Goal: Task Accomplishment & Management: Use online tool/utility

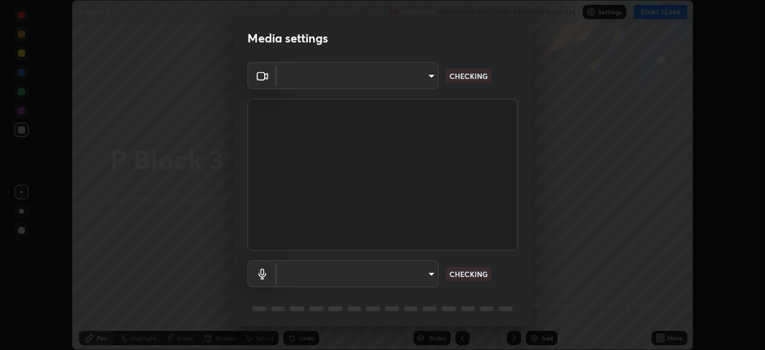
scroll to position [350, 765]
type input "6d46a3bbb121808cbb74c832f71dfccd0f2f4db2e0a8dcefa18edd627fde2ff4"
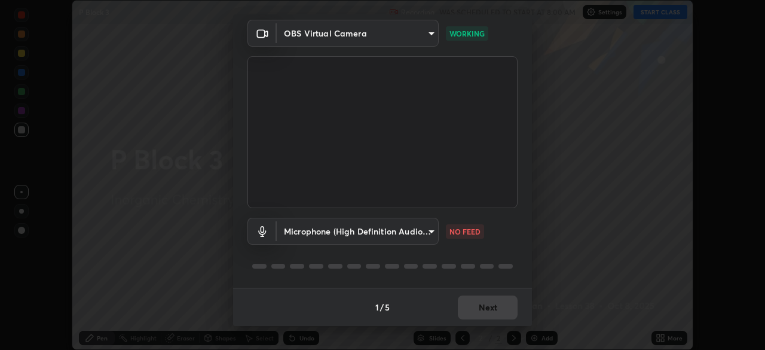
click at [324, 231] on body "Erase all P Block 3 Recording WAS SCHEDULED TO START AT 8:00 AM Settings START …" at bounding box center [382, 175] width 765 height 350
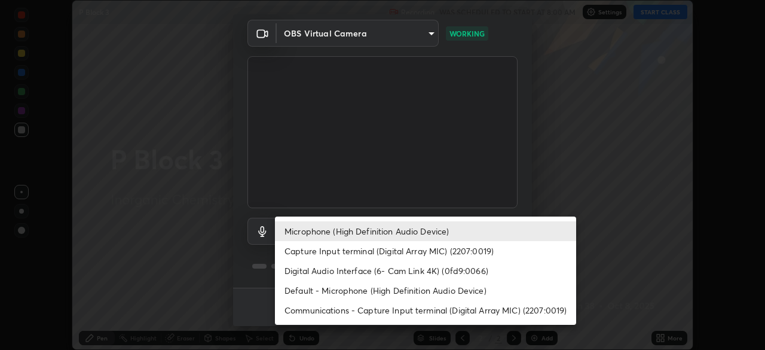
click at [305, 269] on li "Digital Audio Interface (6- Cam Link 4K) (0fd9:0066)" at bounding box center [425, 270] width 301 height 20
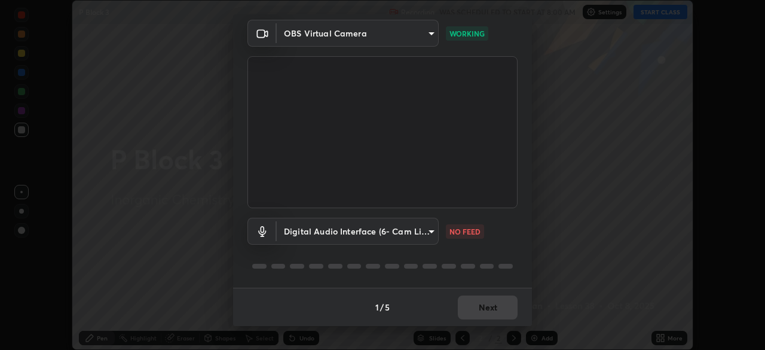
click at [407, 229] on body "Erase all P Block 3 Recording WAS SCHEDULED TO START AT 8:00 AM Settings START …" at bounding box center [382, 175] width 765 height 350
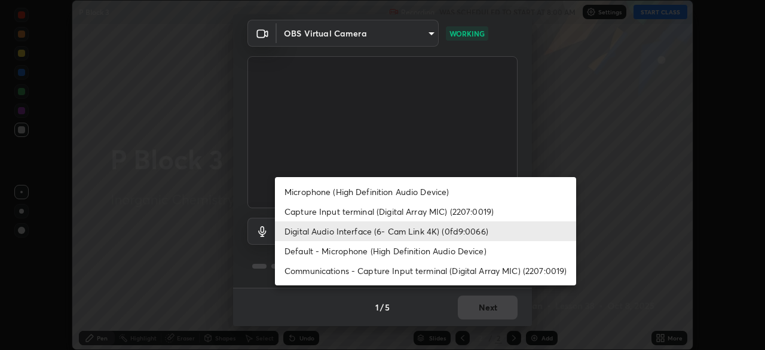
click at [328, 252] on li "Default - Microphone (High Definition Audio Device)" at bounding box center [425, 251] width 301 height 20
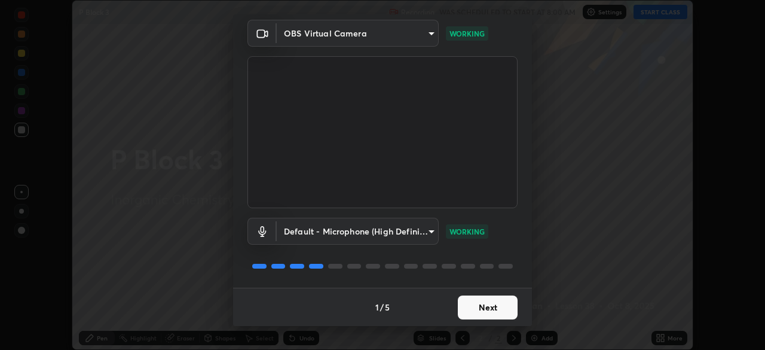
click at [296, 233] on body "Erase all P Block 3 Recording WAS SCHEDULED TO START AT 8:00 AM Settings START …" at bounding box center [382, 175] width 765 height 350
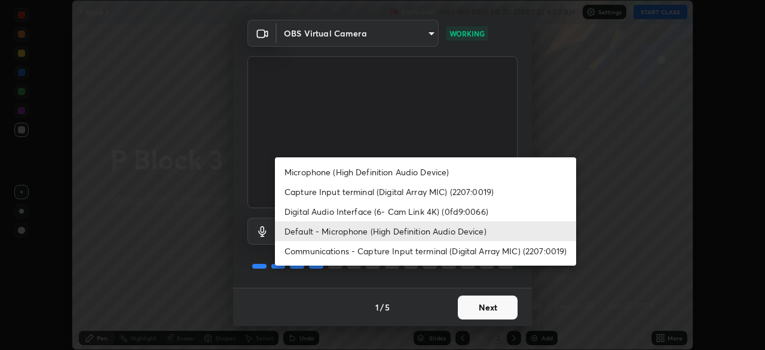
click at [311, 173] on li "Microphone (High Definition Audio Device)" at bounding box center [425, 172] width 301 height 20
type input "542551534069d815422f2d39fde6cbae80a89d9e5025ba2982a8294de1300f8f"
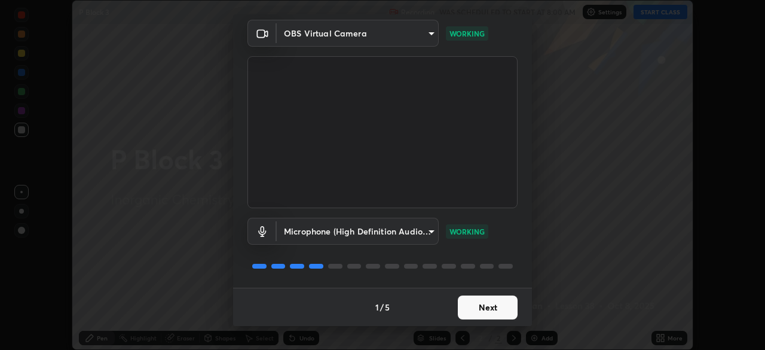
click at [473, 302] on button "Next" at bounding box center [488, 307] width 60 height 24
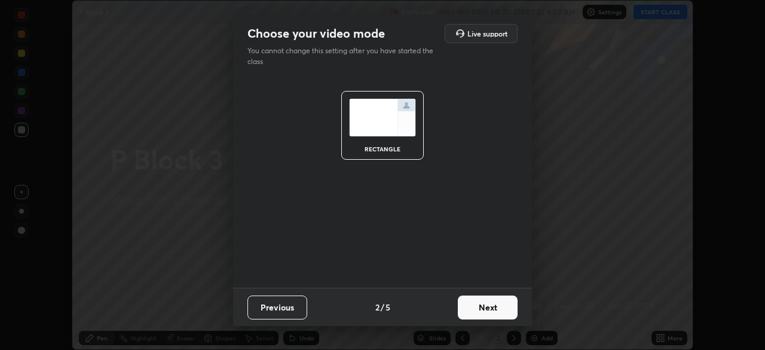
scroll to position [0, 0]
click at [489, 306] on button "Next" at bounding box center [488, 307] width 60 height 24
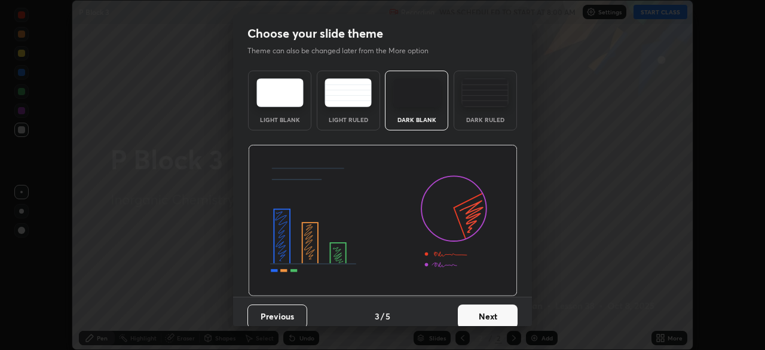
click at [495, 309] on button "Next" at bounding box center [488, 316] width 60 height 24
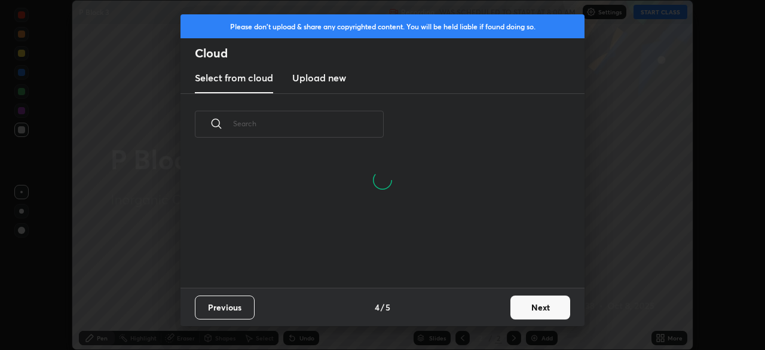
click at [517, 302] on button "Next" at bounding box center [540, 307] width 60 height 24
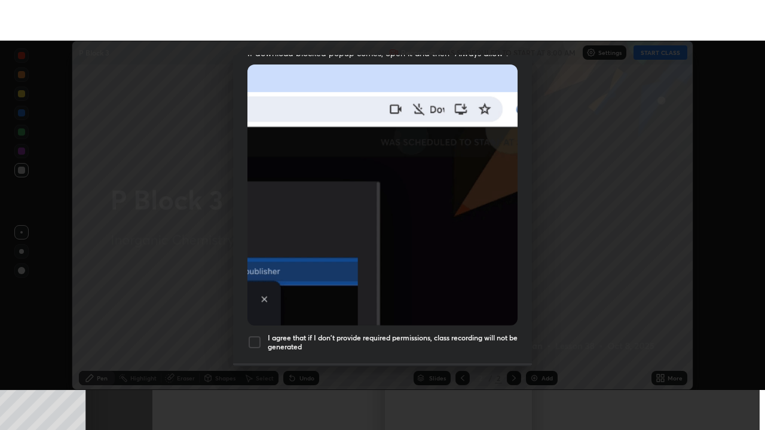
scroll to position [286, 0]
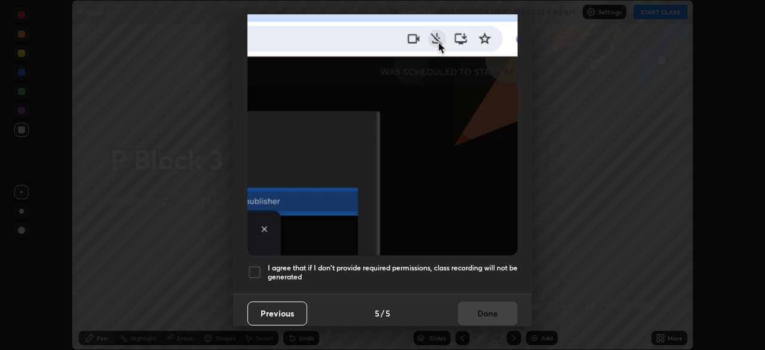
click at [254, 265] on div at bounding box center [254, 272] width 14 height 14
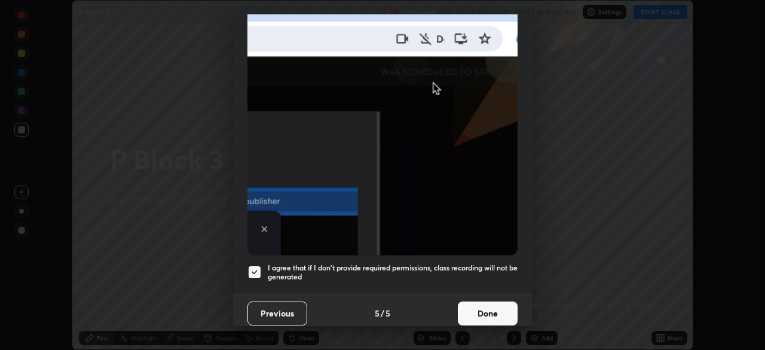
click at [477, 307] on button "Done" at bounding box center [488, 313] width 60 height 24
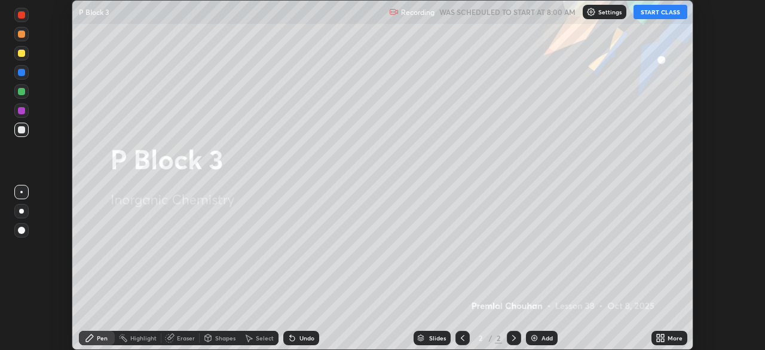
click at [652, 13] on button "START CLASS" at bounding box center [660, 12] width 54 height 14
click at [653, 14] on button "START CLASS" at bounding box center [660, 12] width 54 height 14
click at [661, 335] on icon at bounding box center [662, 335] width 3 height 3
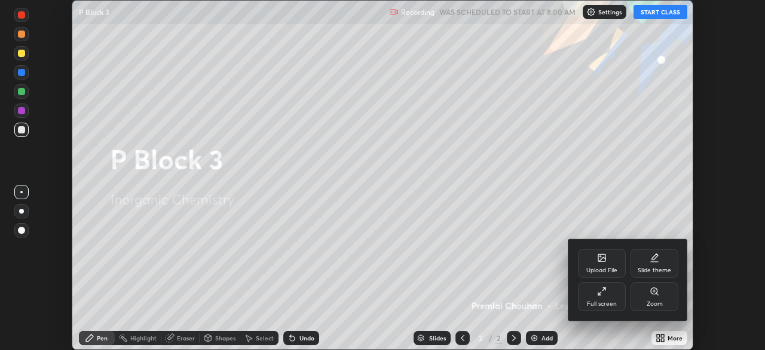
click at [615, 301] on div "Full screen" at bounding box center [602, 304] width 30 height 6
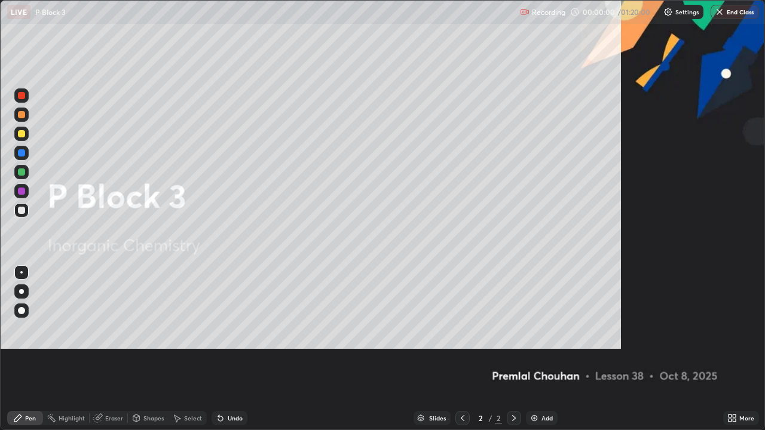
scroll to position [430, 765]
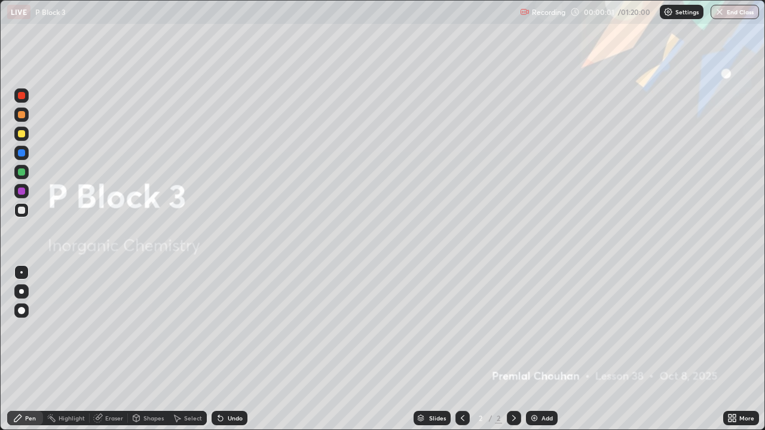
click at [533, 349] on img at bounding box center [534, 418] width 10 height 10
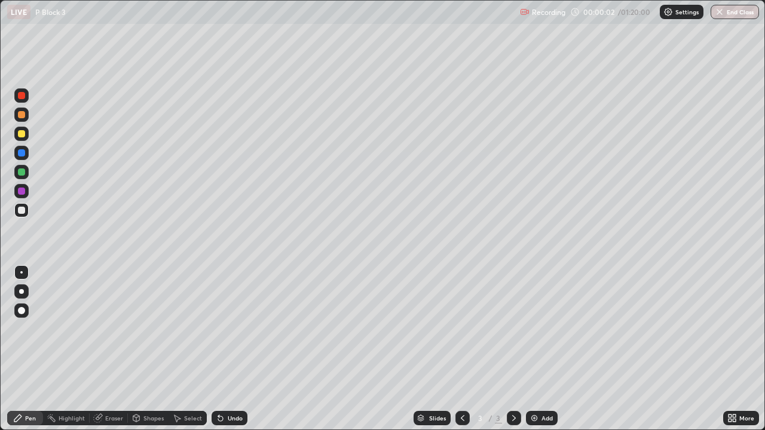
click at [732, 349] on icon at bounding box center [732, 418] width 10 height 10
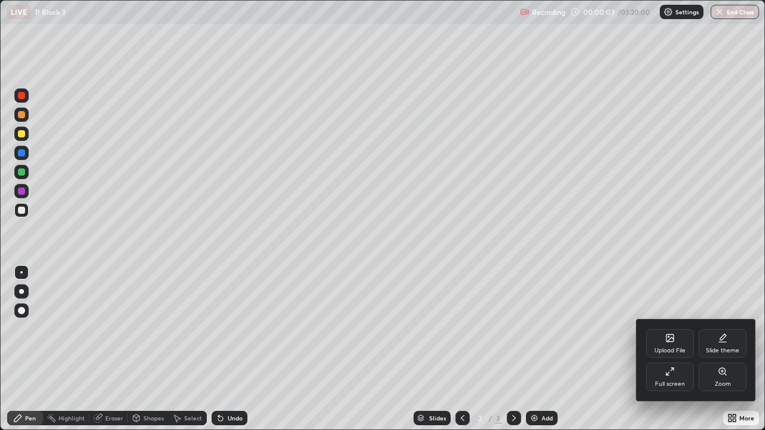
click at [662, 345] on div "Upload File" at bounding box center [670, 343] width 48 height 29
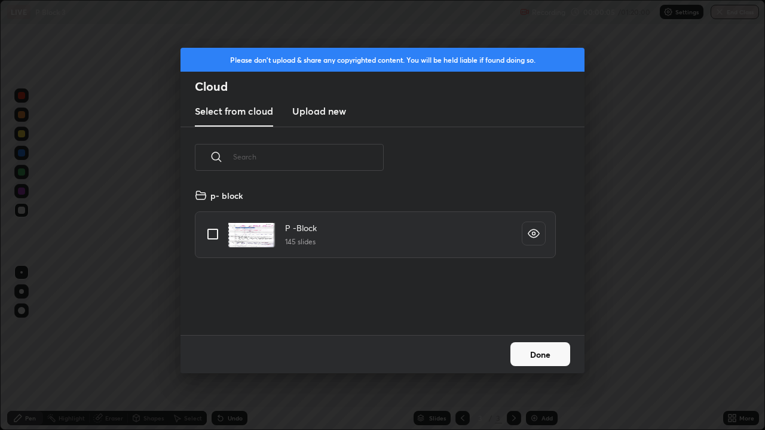
scroll to position [147, 384]
click at [213, 236] on input "grid" at bounding box center [212, 234] width 25 height 25
checkbox input "true"
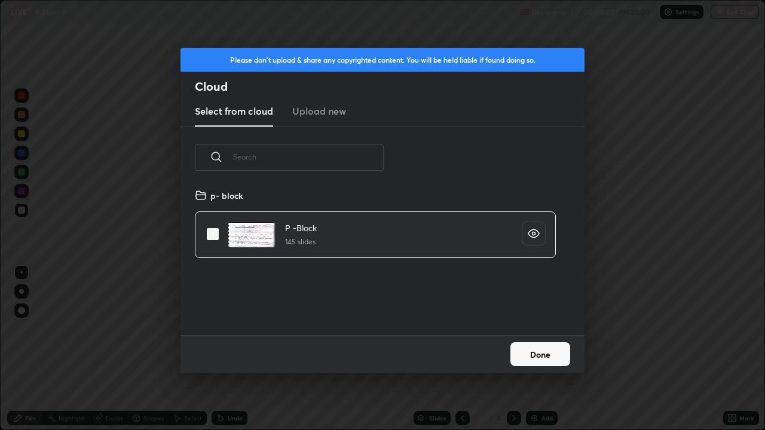
click at [554, 349] on button "Done" at bounding box center [540, 354] width 60 height 24
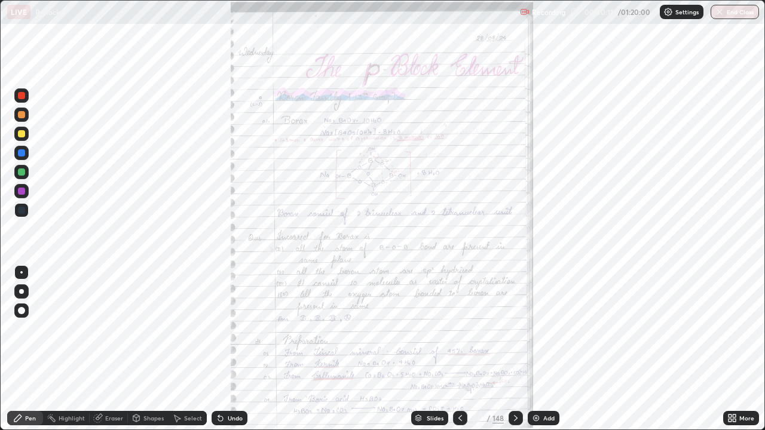
click at [415, 349] on icon at bounding box center [418, 416] width 6 height 3
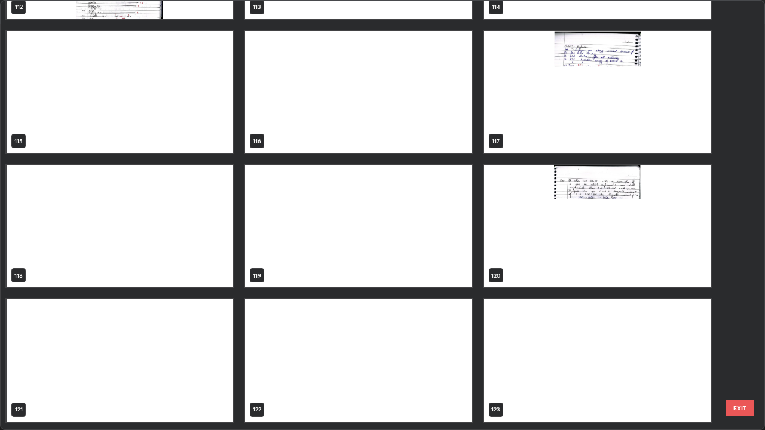
scroll to position [5055, 0]
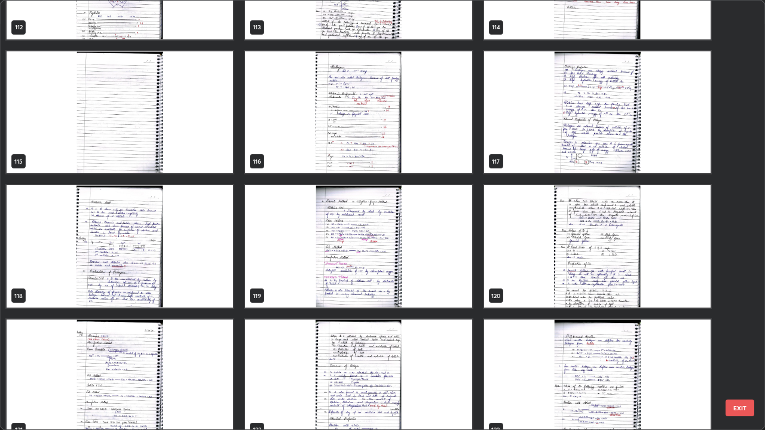
click at [333, 255] on img "grid" at bounding box center [358, 246] width 226 height 122
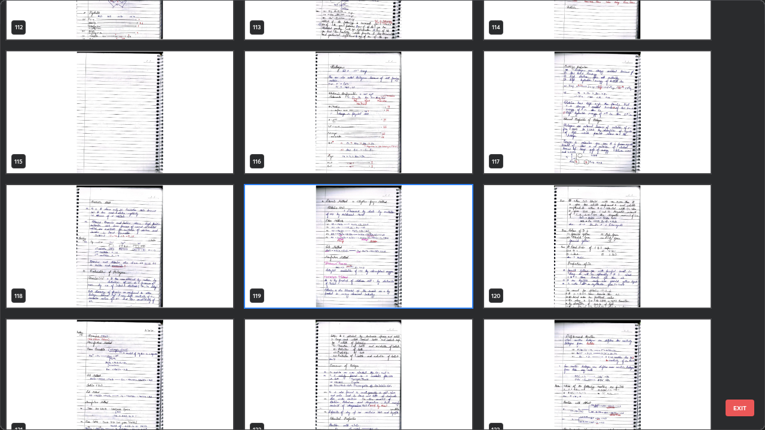
click at [333, 258] on img "grid" at bounding box center [358, 246] width 226 height 122
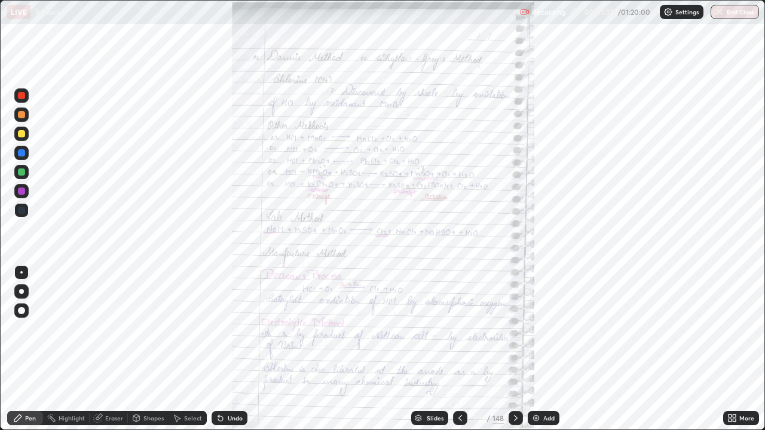
click at [517, 349] on div at bounding box center [515, 418] width 14 height 14
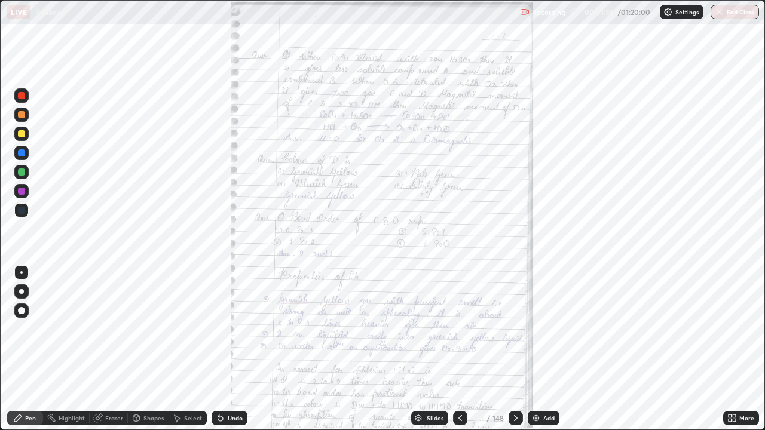
click at [514, 349] on icon at bounding box center [516, 418] width 10 height 10
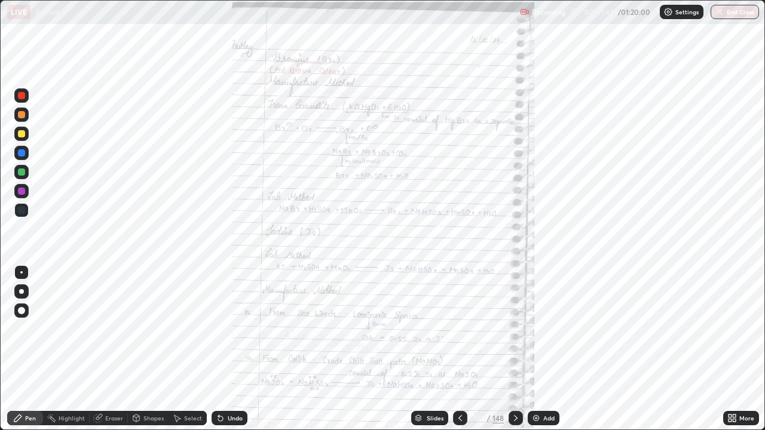
click at [513, 349] on icon at bounding box center [516, 418] width 10 height 10
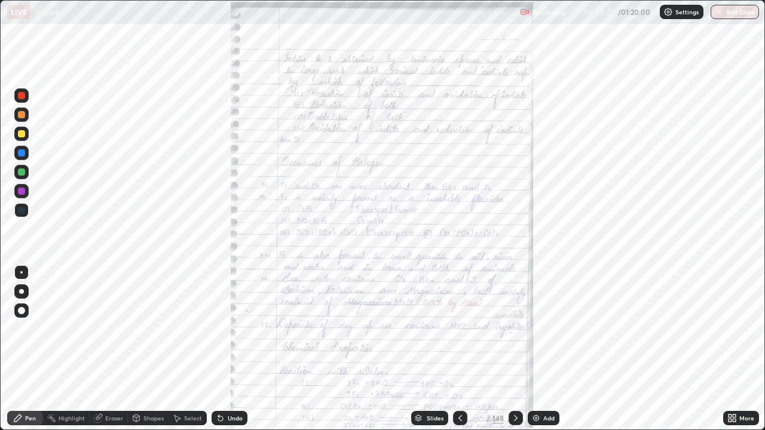
click at [460, 349] on icon at bounding box center [460, 418] width 4 height 6
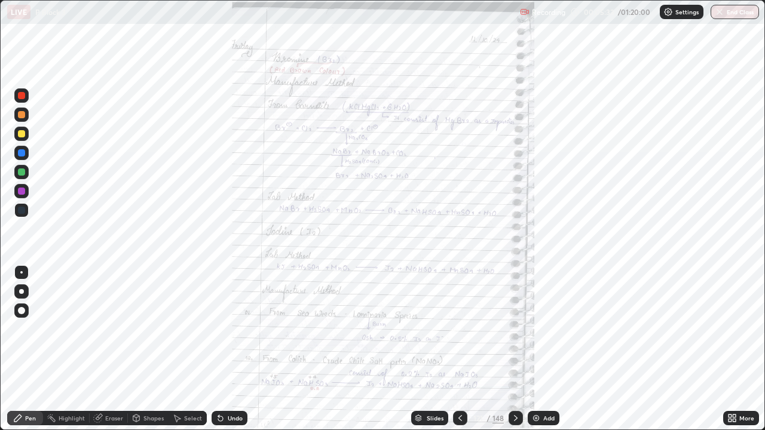
click at [734, 349] on icon at bounding box center [734, 416] width 3 height 3
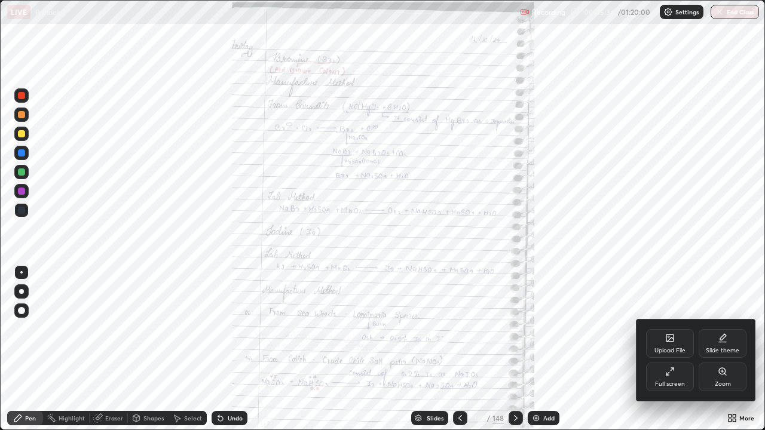
click at [721, 349] on div "Zoom" at bounding box center [722, 377] width 48 height 29
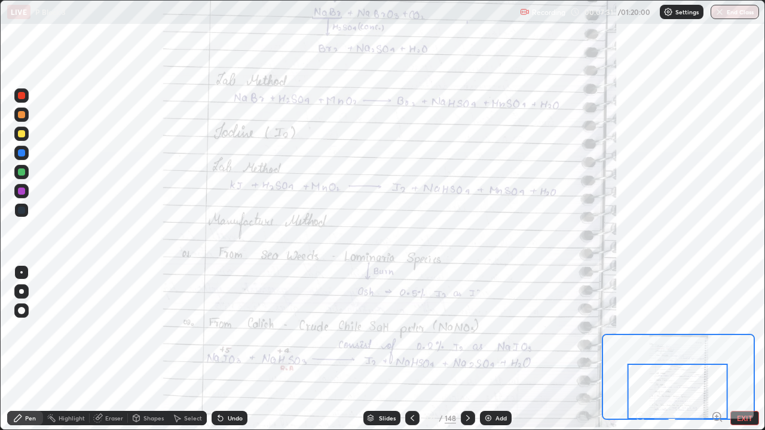
click at [466, 349] on icon at bounding box center [468, 418] width 10 height 10
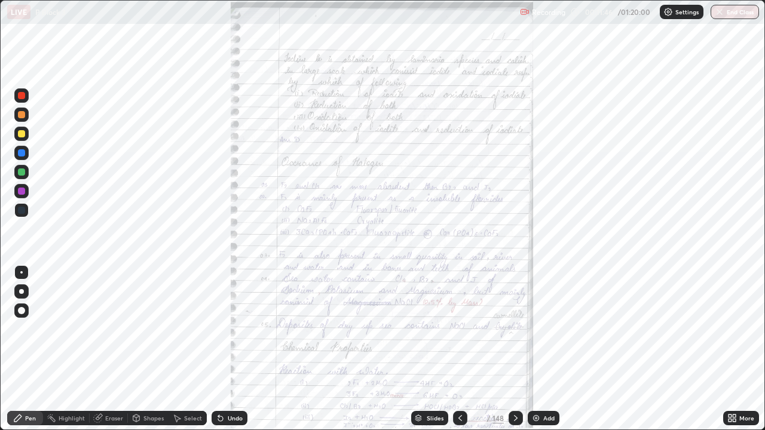
click at [730, 349] on icon at bounding box center [729, 420] width 3 height 3
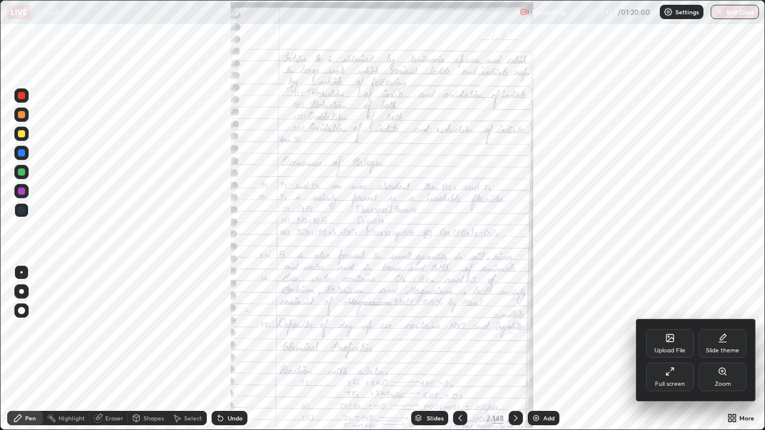
click at [707, 349] on div "Zoom" at bounding box center [722, 377] width 48 height 29
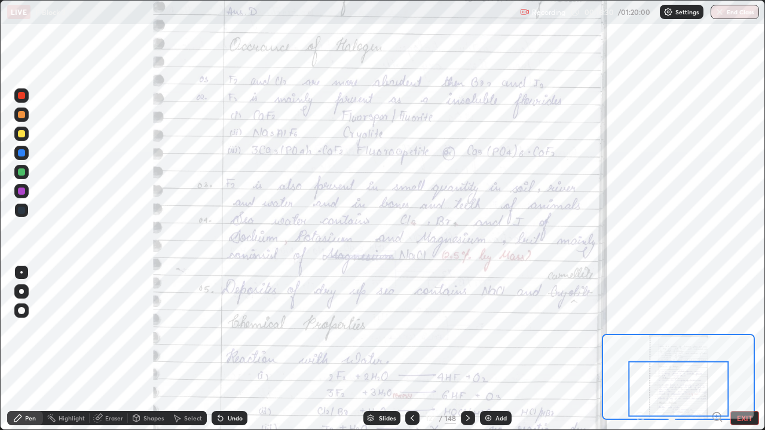
click at [467, 349] on icon at bounding box center [468, 418] width 10 height 10
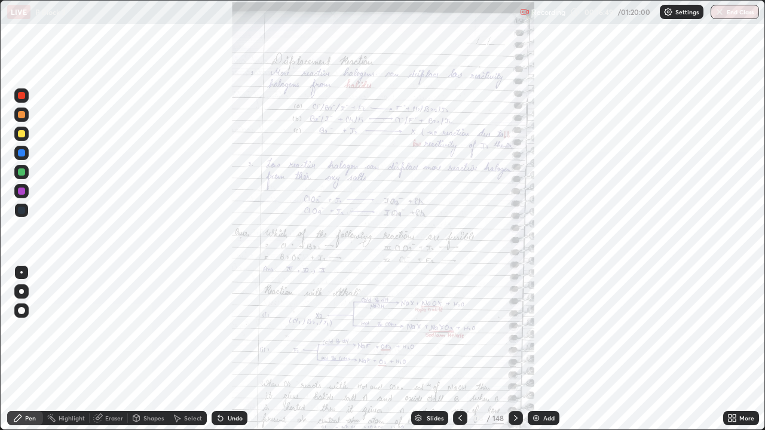
click at [514, 349] on icon at bounding box center [516, 418] width 10 height 10
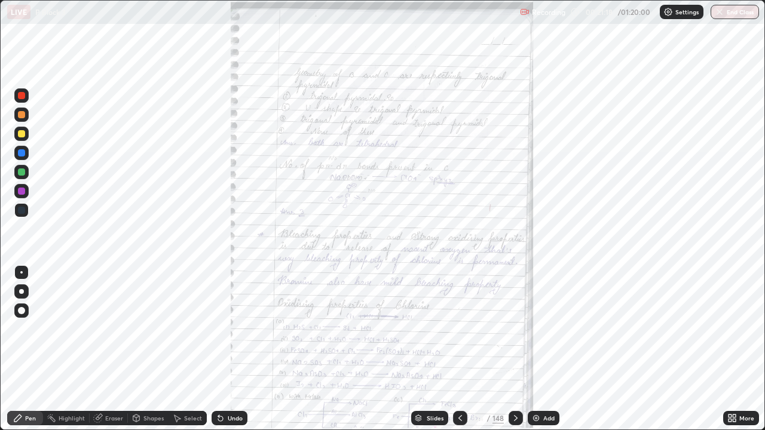
click at [534, 349] on img at bounding box center [536, 418] width 10 height 10
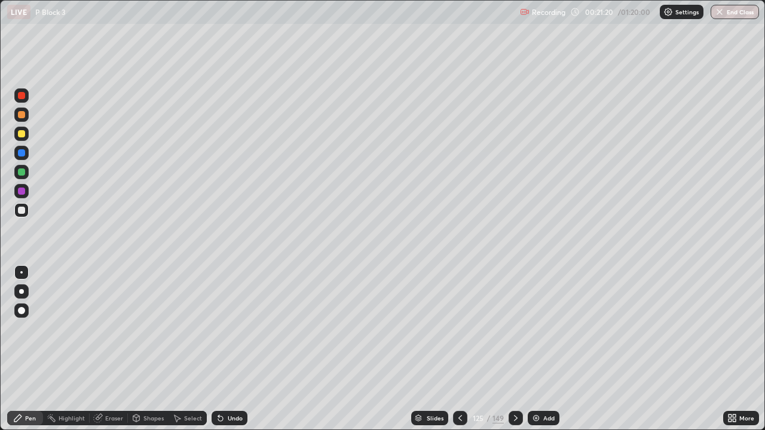
click at [458, 349] on icon at bounding box center [460, 418] width 10 height 10
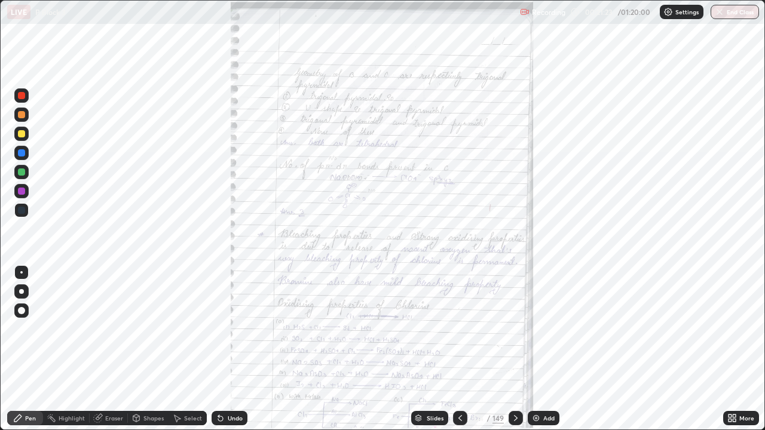
click at [730, 349] on icon at bounding box center [729, 416] width 3 height 3
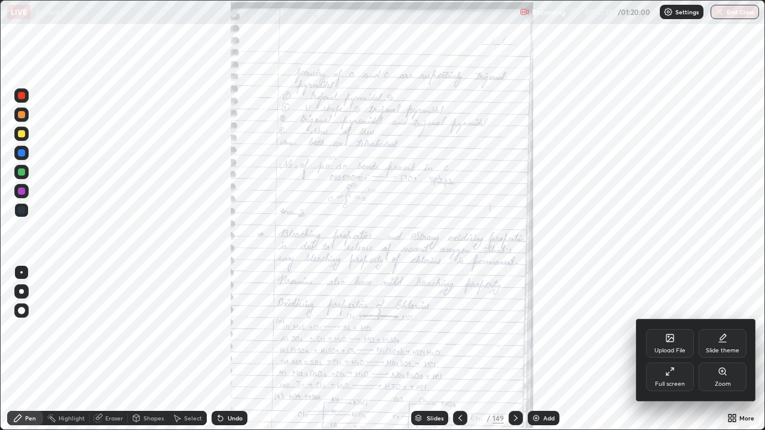
click at [721, 349] on div "Zoom" at bounding box center [723, 384] width 16 height 6
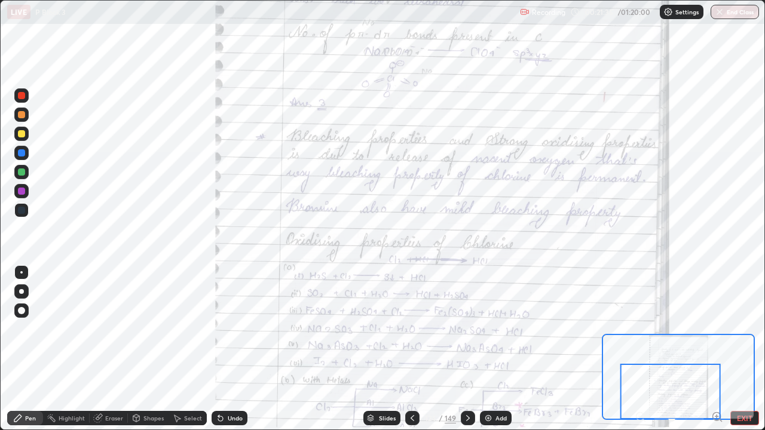
click at [716, 349] on div at bounding box center [670, 392] width 100 height 56
click at [715, 349] on div at bounding box center [670, 392] width 100 height 56
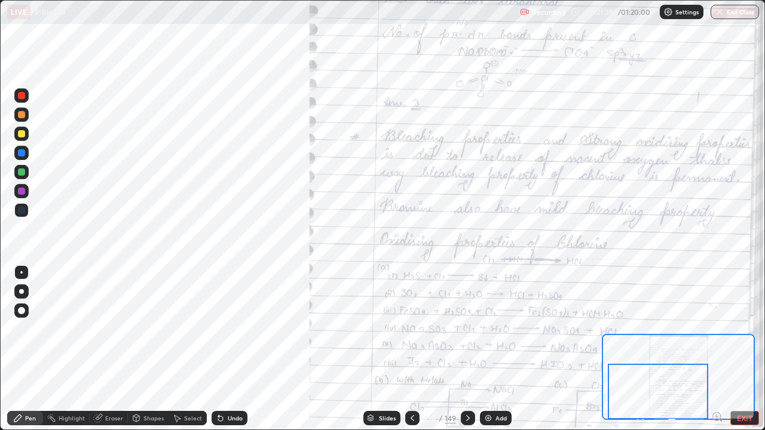
click at [716, 349] on icon at bounding box center [716, 416] width 3 height 0
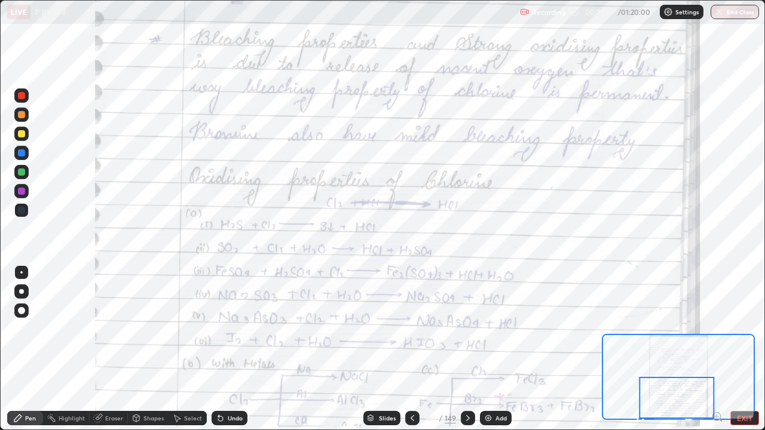
click at [22, 213] on div at bounding box center [21, 210] width 7 height 7
click at [18, 210] on div at bounding box center [21, 210] width 7 height 7
click at [24, 208] on div at bounding box center [21, 210] width 7 height 7
click at [23, 205] on div at bounding box center [21, 210] width 14 height 14
click at [117, 349] on div "Eraser" at bounding box center [114, 418] width 18 height 6
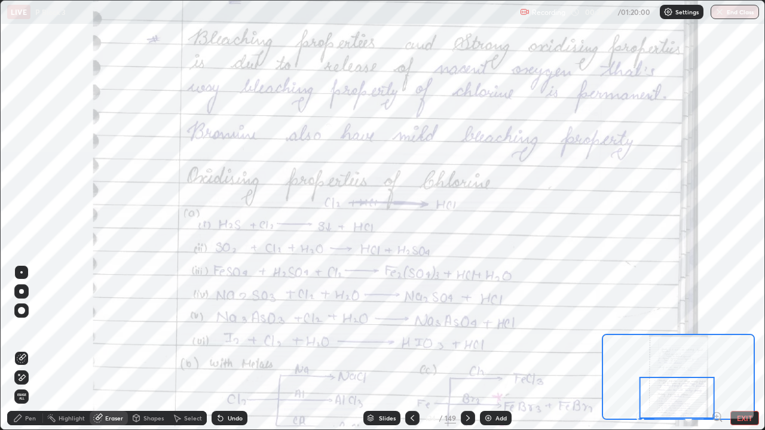
click at [37, 349] on div "Pen" at bounding box center [25, 418] width 36 height 14
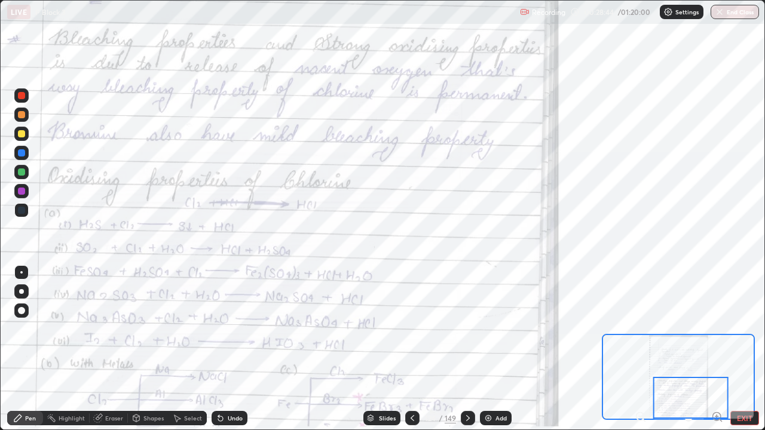
click at [462, 349] on div at bounding box center [468, 418] width 14 height 14
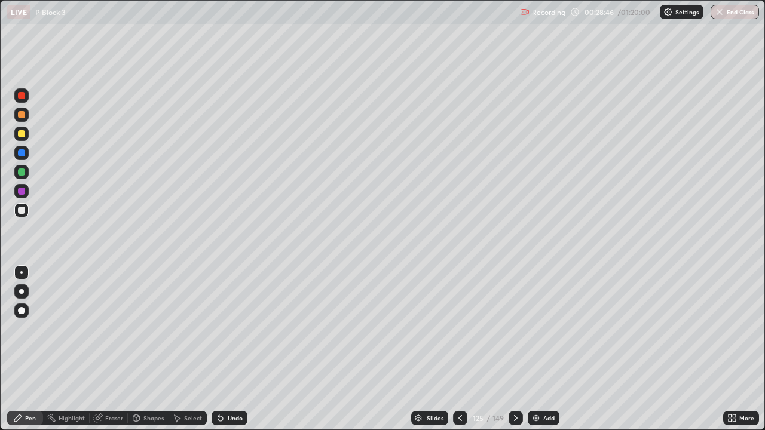
click at [435, 349] on div "Slides" at bounding box center [435, 418] width 17 height 6
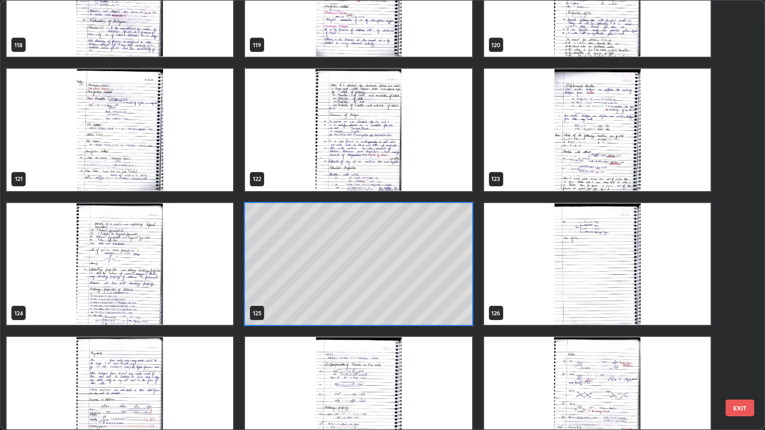
scroll to position [5321, 0]
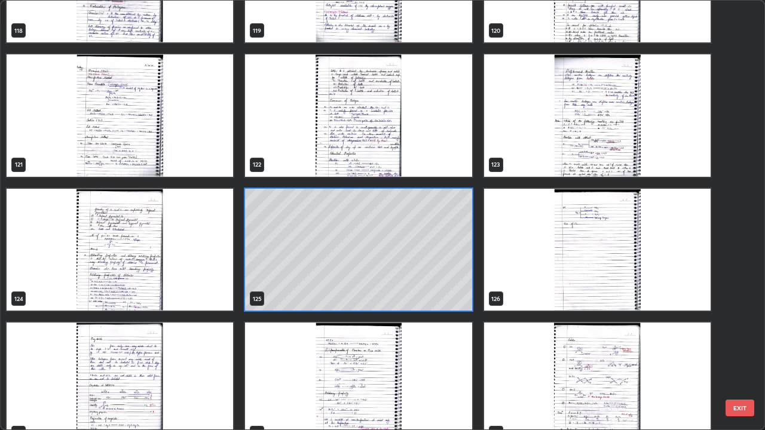
click at [586, 271] on img "grid" at bounding box center [597, 250] width 226 height 122
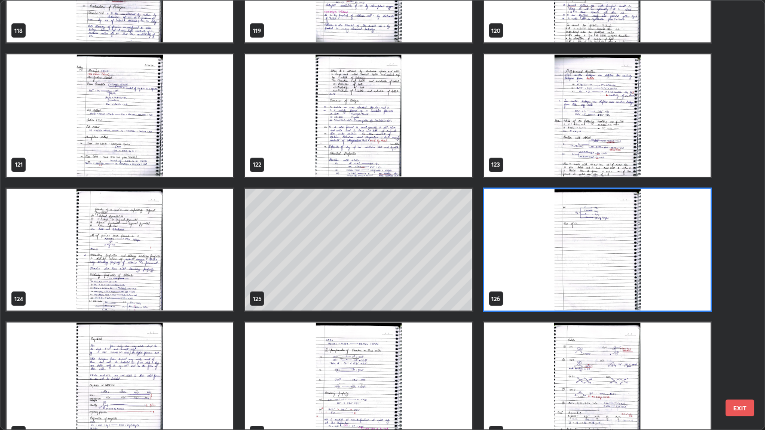
click at [593, 272] on img "grid" at bounding box center [597, 250] width 226 height 122
click at [595, 274] on img "grid" at bounding box center [597, 250] width 226 height 122
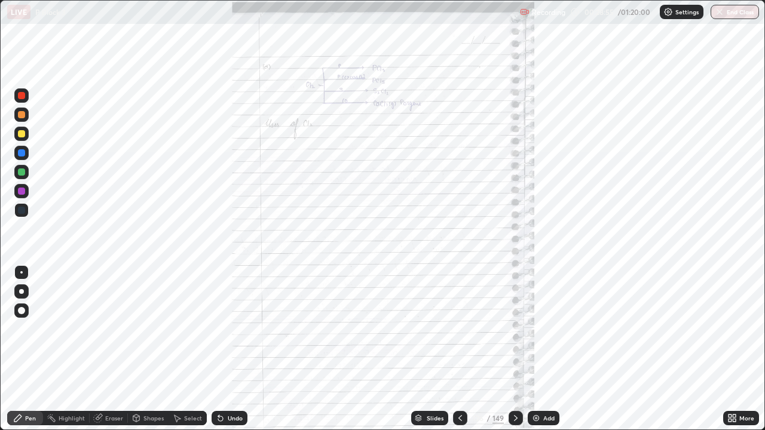
click at [727, 349] on div "More" at bounding box center [741, 418] width 36 height 14
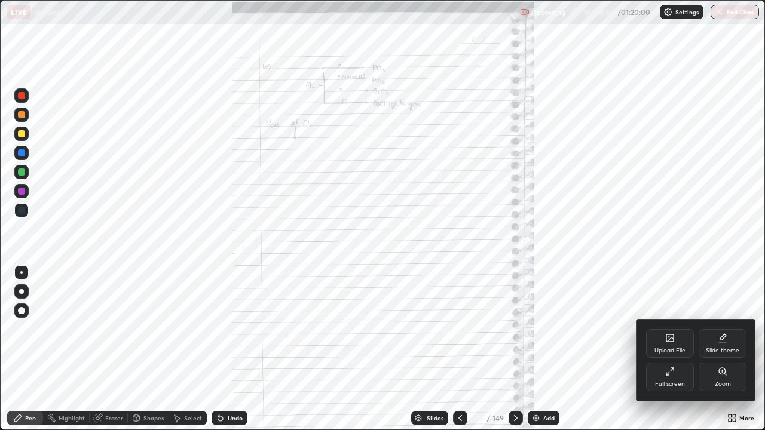
click at [711, 349] on div "Zoom" at bounding box center [722, 377] width 48 height 29
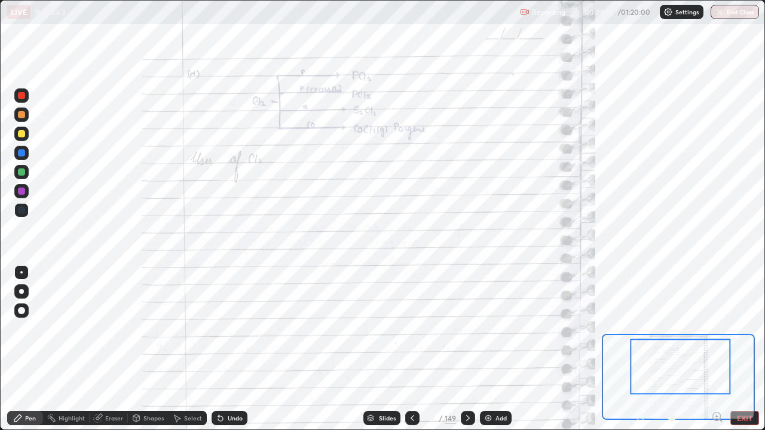
click at [21, 115] on div at bounding box center [21, 114] width 7 height 7
click at [20, 116] on div at bounding box center [21, 114] width 7 height 7
click at [20, 213] on div at bounding box center [21, 210] width 7 height 7
click at [19, 209] on div at bounding box center [21, 210] width 7 height 7
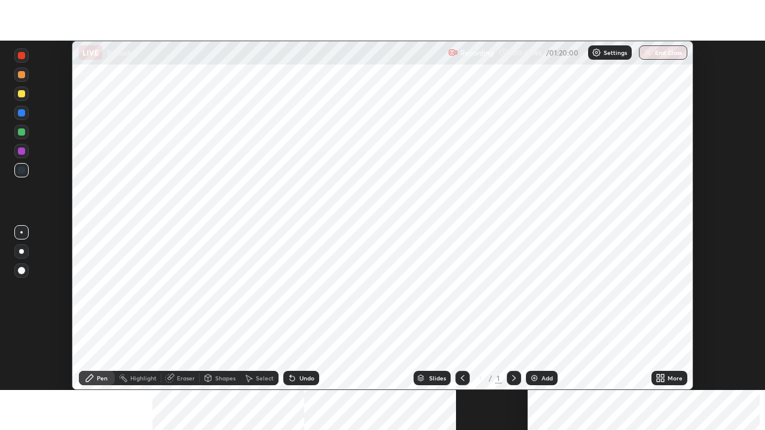
scroll to position [350, 764]
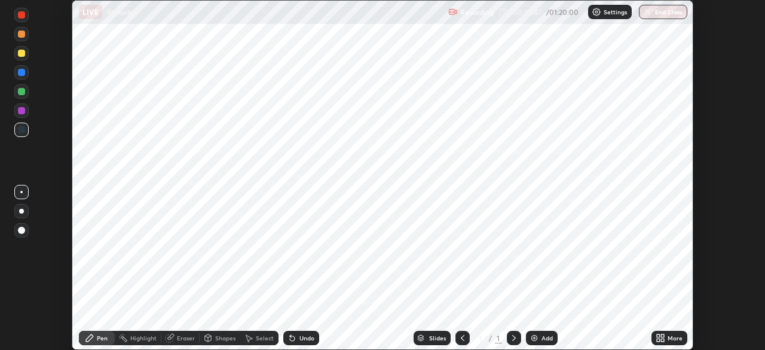
click at [661, 341] on icon at bounding box center [662, 339] width 3 height 3
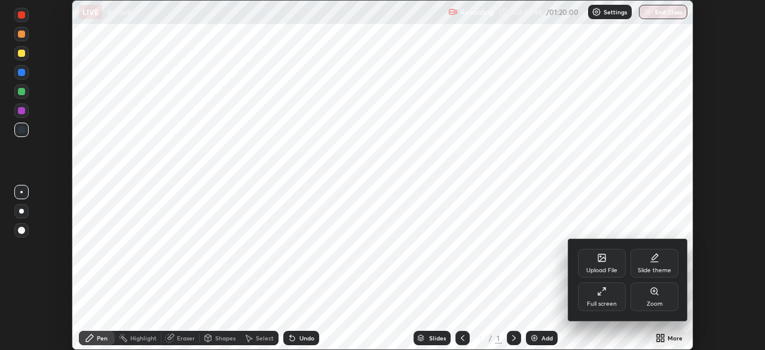
click at [649, 301] on div "Zoom" at bounding box center [654, 304] width 16 height 6
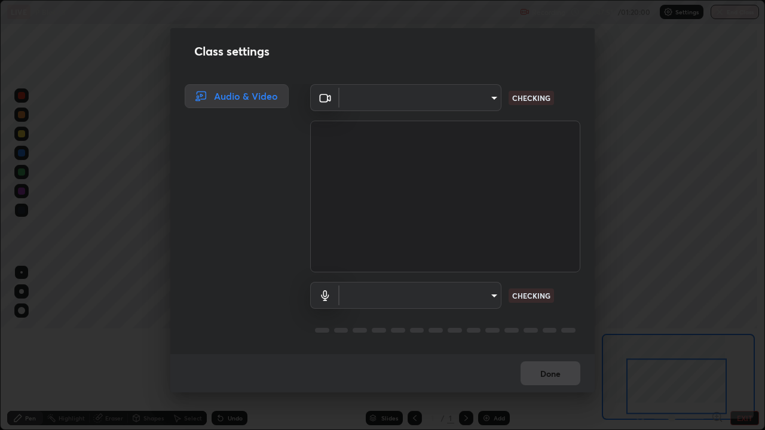
scroll to position [430, 765]
type input "6d46a3bbb121808cbb74c832f71dfccd0f2f4db2e0a8dcefa18edd627fde2ff4"
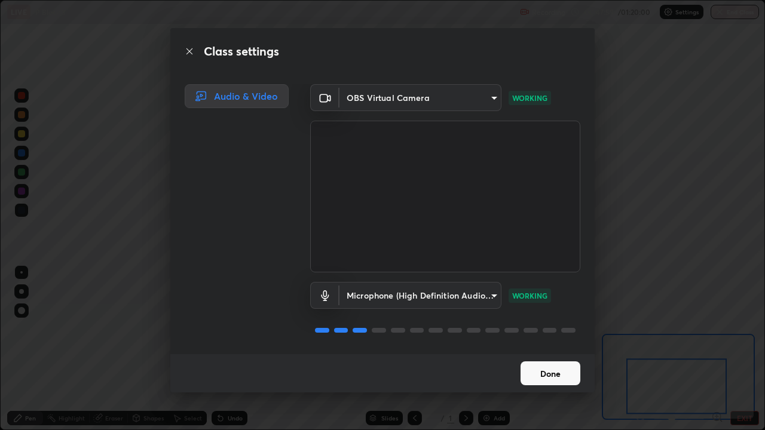
click at [451, 295] on body "Erase all LIVE P Block 3 Recording 00:47:59 / 01:20:00 Settings End Class Setti…" at bounding box center [382, 215] width 765 height 430
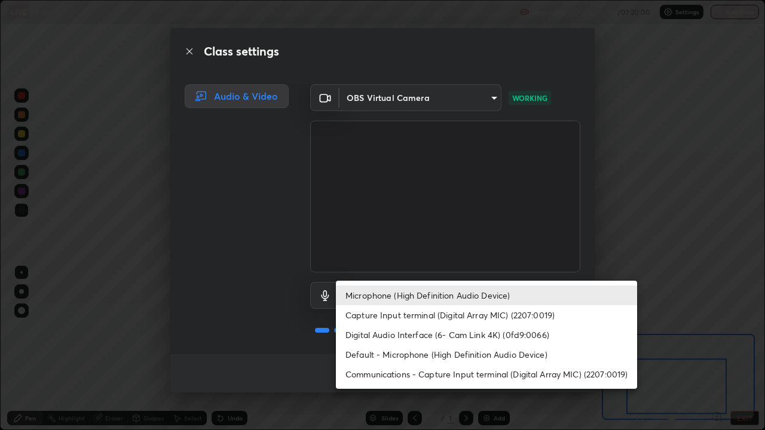
click at [453, 339] on li "Digital Audio Interface (6- Cam Link 4K) (0fd9:0066)" at bounding box center [486, 335] width 301 height 20
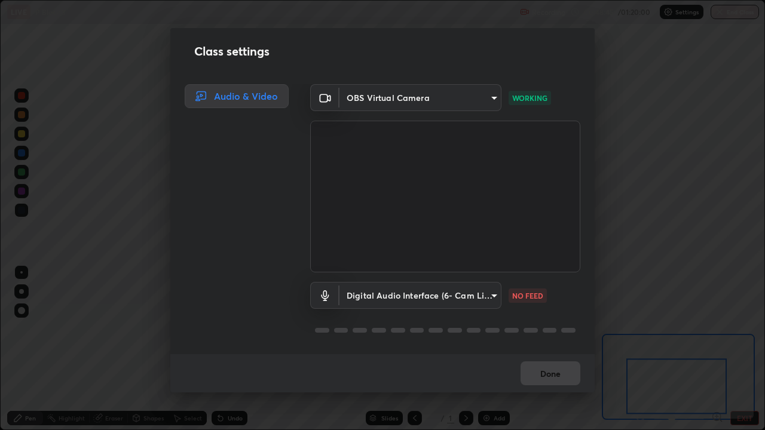
scroll to position [1, 0]
click at [358, 298] on body "Erase all LIVE P Block 3 Recording 00:49:13 / 01:20:00 Settings End Class Setti…" at bounding box center [382, 215] width 765 height 430
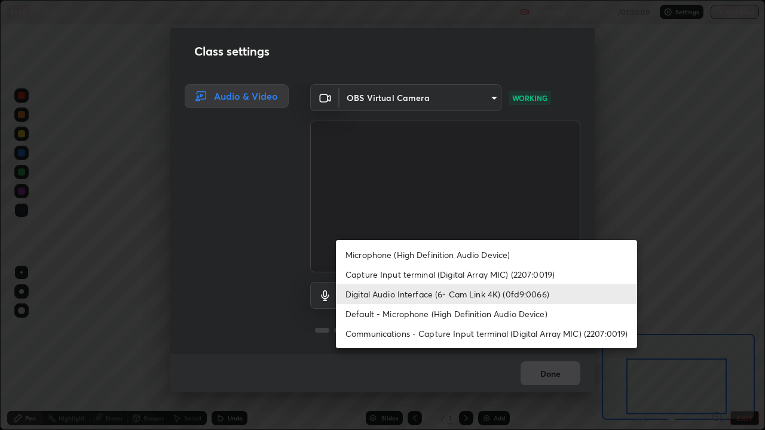
click at [364, 256] on li "Microphone (High Definition Audio Device)" at bounding box center [486, 255] width 301 height 20
type input "542551534069d815422f2d39fde6cbae80a89d9e5025ba2982a8294de1300f8f"
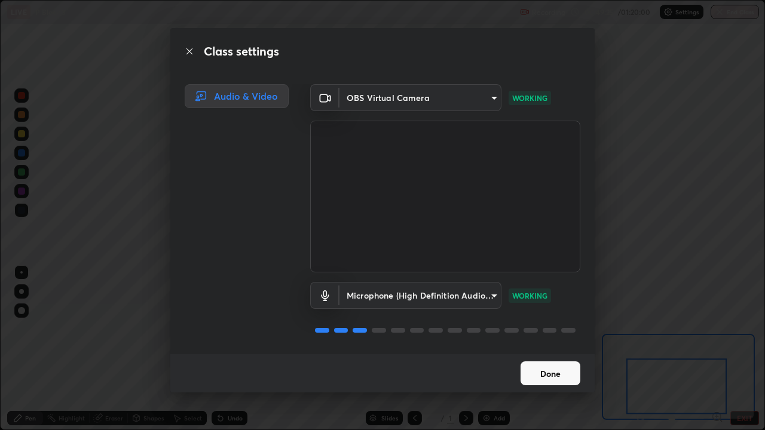
click at [551, 349] on button "Done" at bounding box center [550, 373] width 60 height 24
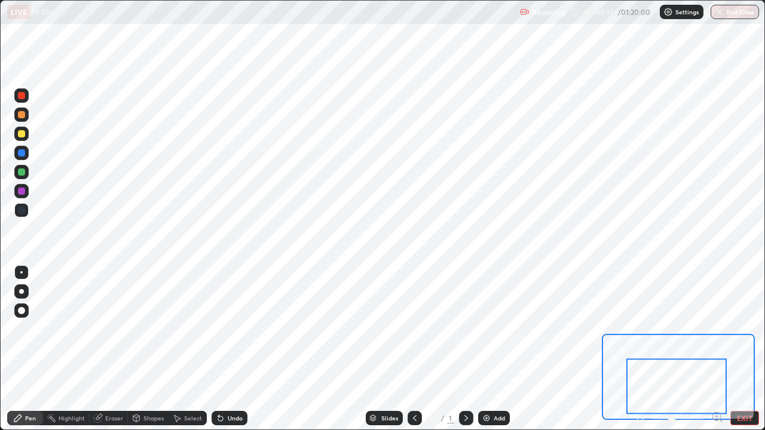
click at [388, 349] on div "Slides" at bounding box center [389, 418] width 17 height 6
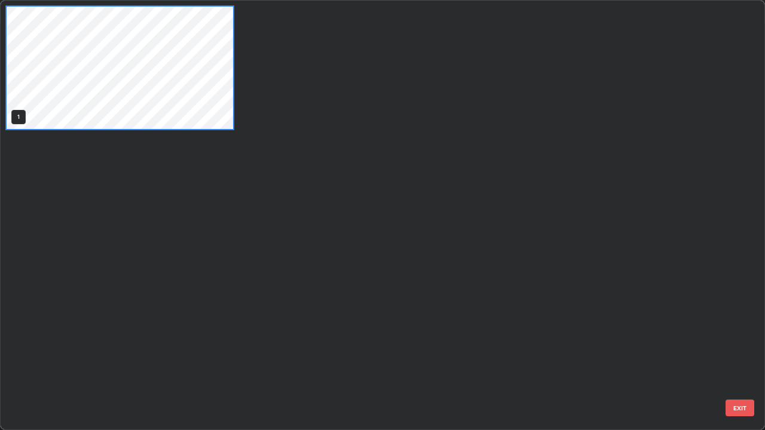
scroll to position [425, 758]
click at [657, 349] on div "1" at bounding box center [372, 215] width 743 height 429
click at [640, 349] on div "1" at bounding box center [372, 215] width 743 height 429
click at [634, 349] on div "1" at bounding box center [372, 215] width 743 height 429
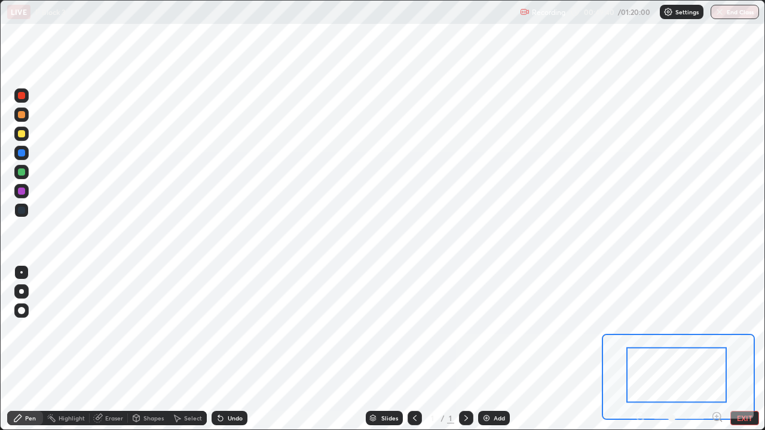
click at [488, 349] on img at bounding box center [487, 418] width 10 height 10
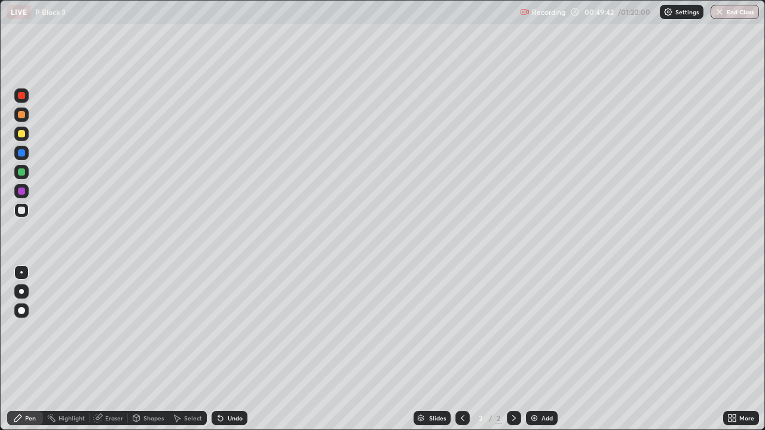
click at [734, 349] on icon at bounding box center [732, 418] width 10 height 10
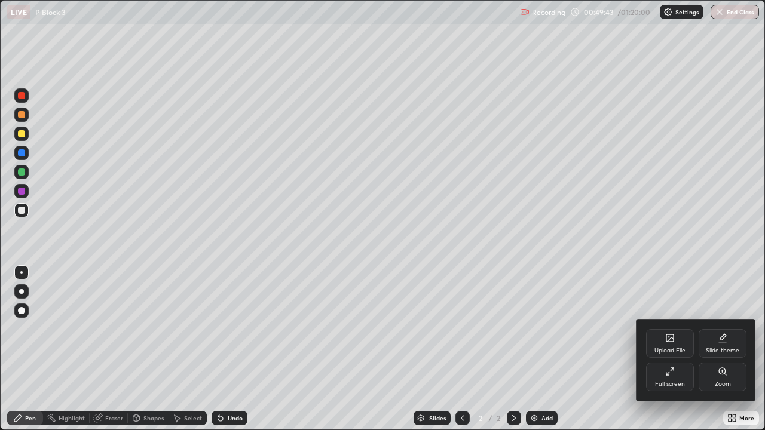
click at [673, 343] on div "Upload File" at bounding box center [670, 343] width 48 height 29
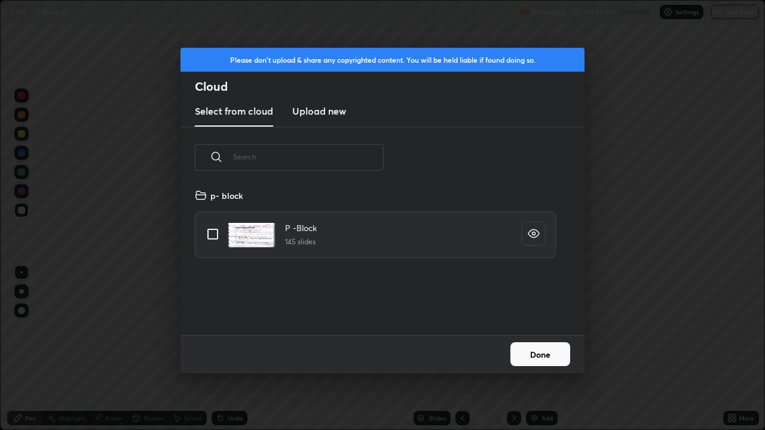
scroll to position [147, 384]
click at [210, 235] on input "grid" at bounding box center [212, 234] width 25 height 25
checkbox input "true"
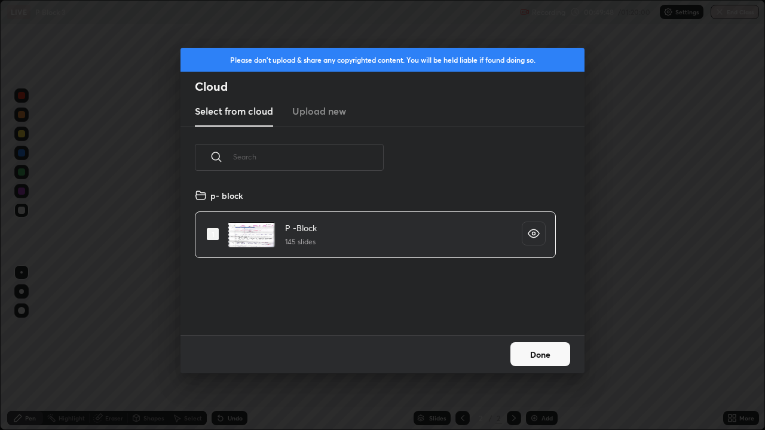
click at [526, 349] on button "Done" at bounding box center [540, 354] width 60 height 24
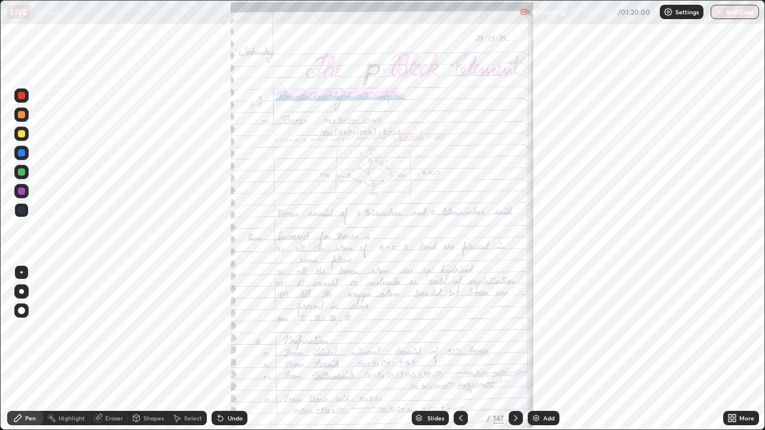
click at [423, 349] on div "Slides" at bounding box center [430, 418] width 37 height 14
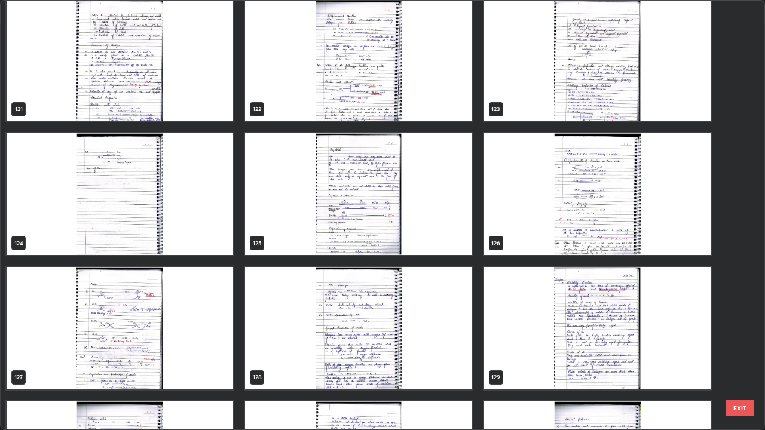
scroll to position [5378, 0]
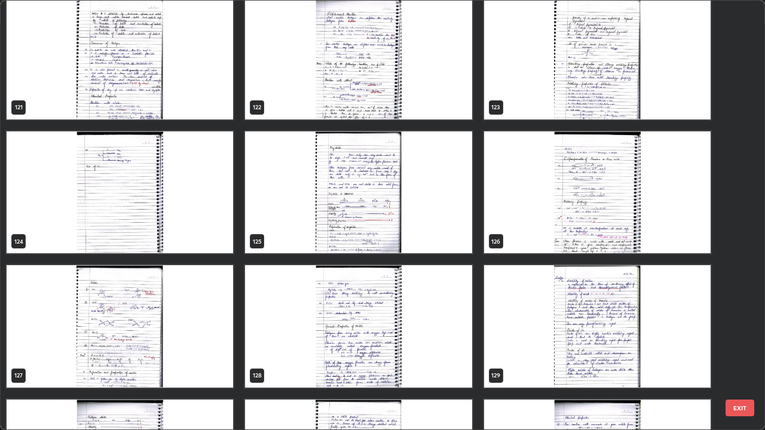
click at [388, 234] on img "grid" at bounding box center [358, 192] width 226 height 122
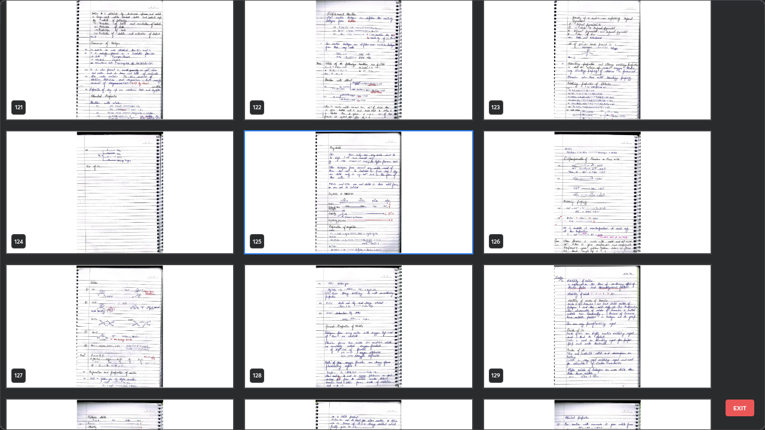
click at [308, 225] on img "grid" at bounding box center [358, 192] width 226 height 122
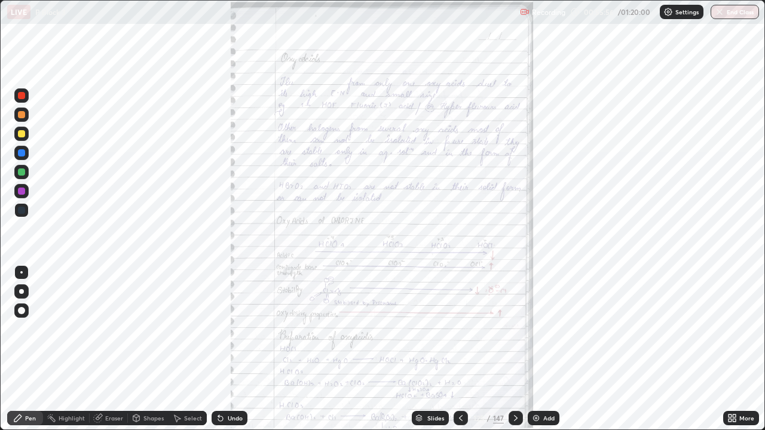
click at [308, 223] on img "grid" at bounding box center [358, 192] width 226 height 122
click at [733, 349] on icon at bounding box center [734, 420] width 3 height 3
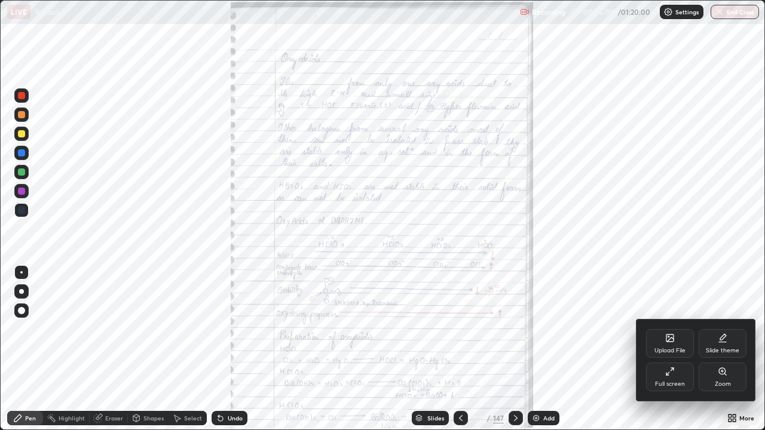
click at [715, 349] on div "Zoom" at bounding box center [722, 377] width 48 height 29
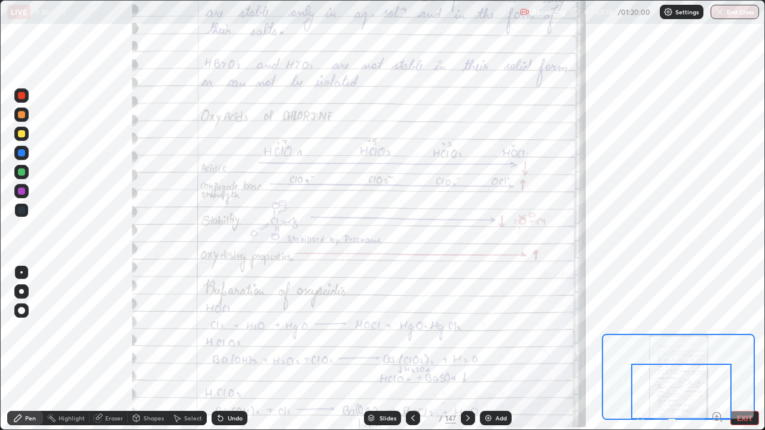
click at [466, 349] on icon at bounding box center [468, 418] width 10 height 10
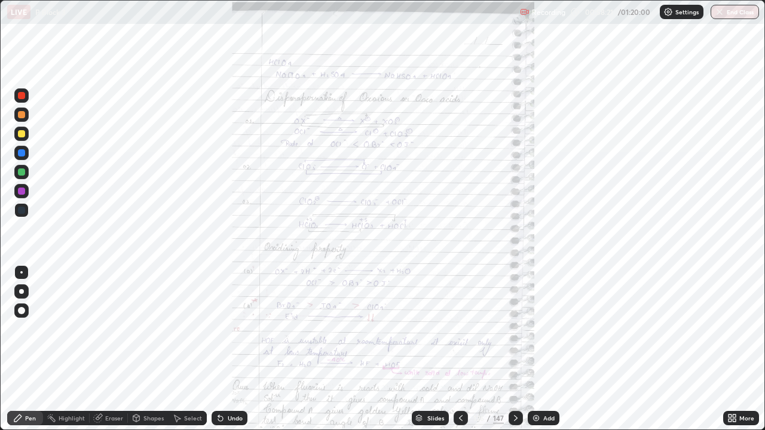
click at [733, 349] on icon at bounding box center [732, 418] width 10 height 10
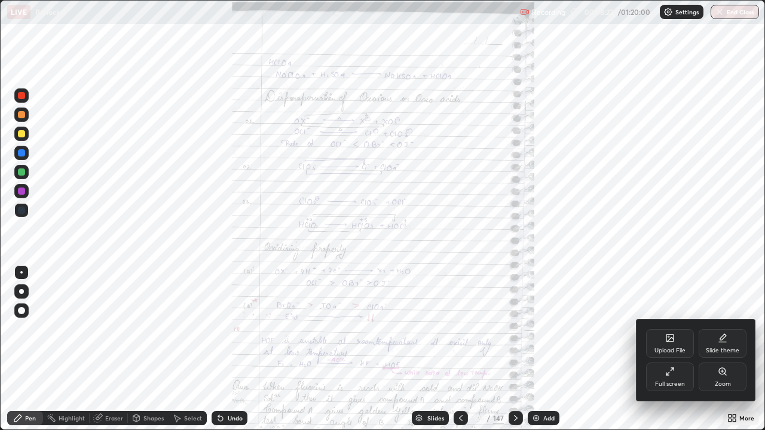
click at [711, 349] on div "Zoom" at bounding box center [722, 377] width 48 height 29
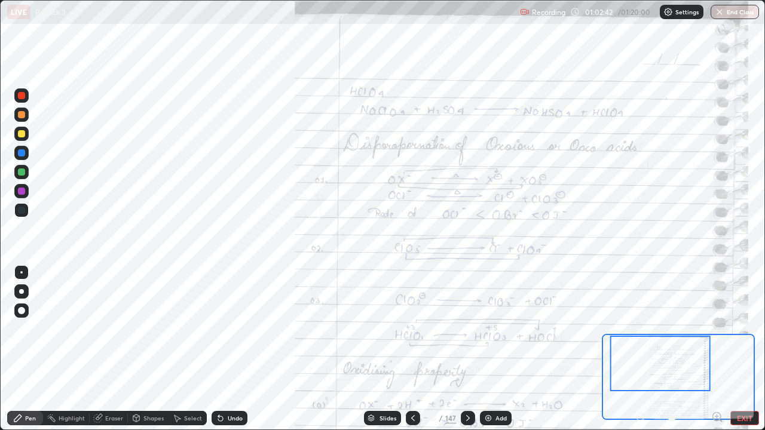
click at [114, 349] on div "Eraser" at bounding box center [114, 418] width 18 height 6
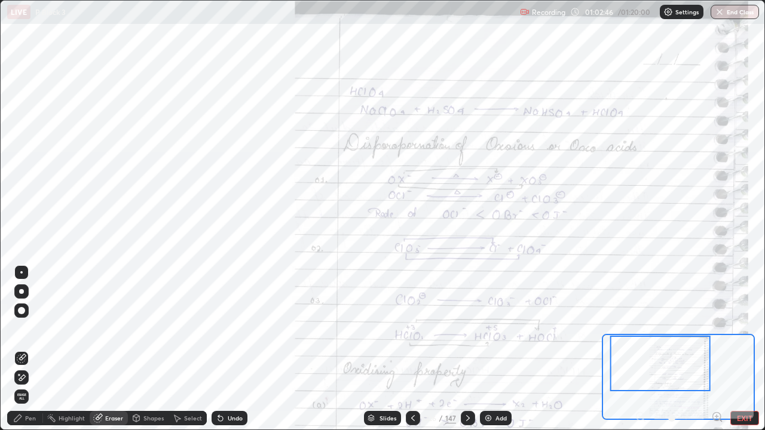
click at [30, 349] on div "Pen" at bounding box center [30, 418] width 11 height 6
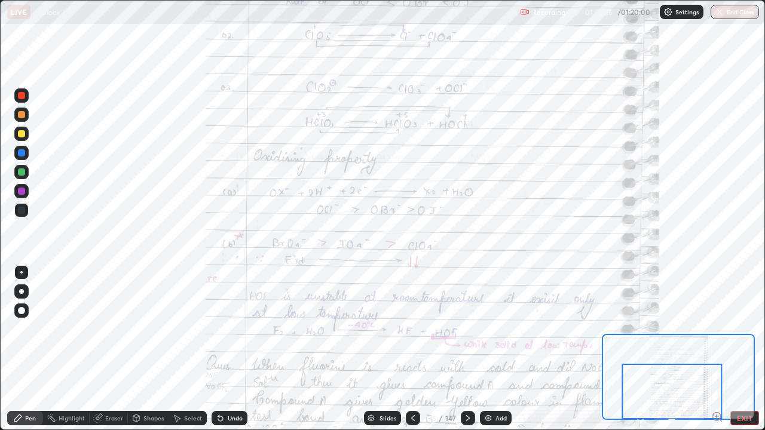
click at [466, 349] on icon at bounding box center [468, 418] width 10 height 10
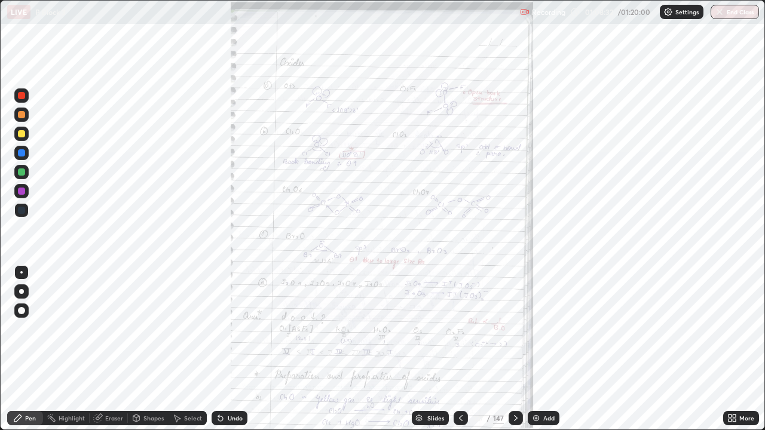
click at [734, 349] on icon at bounding box center [734, 416] width 3 height 3
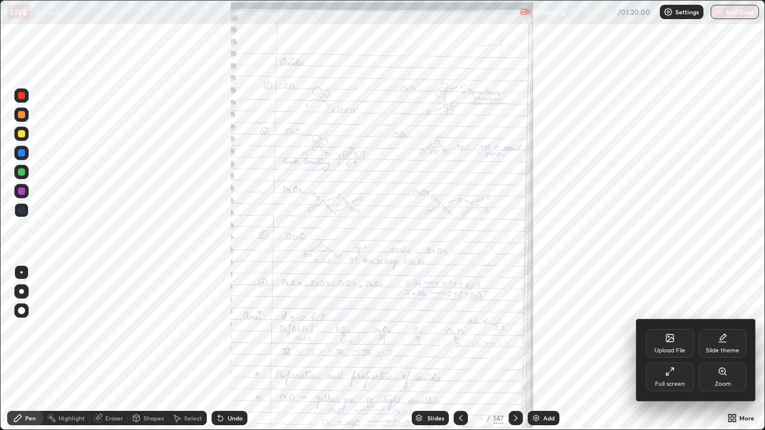
click at [724, 349] on div "Zoom" at bounding box center [723, 384] width 16 height 6
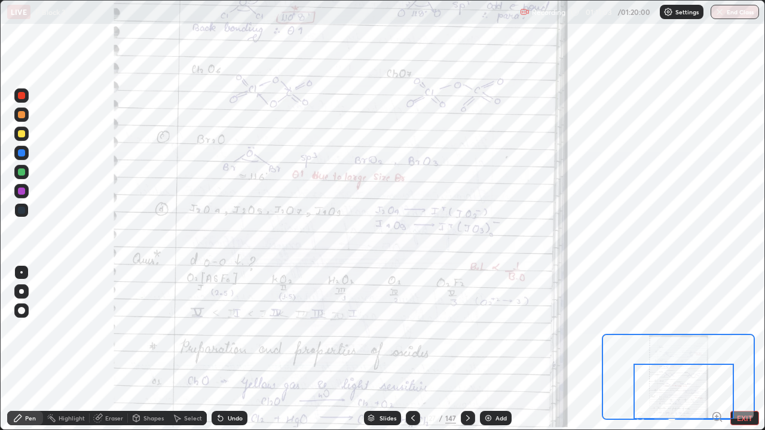
click at [612, 335] on div at bounding box center [678, 377] width 153 height 86
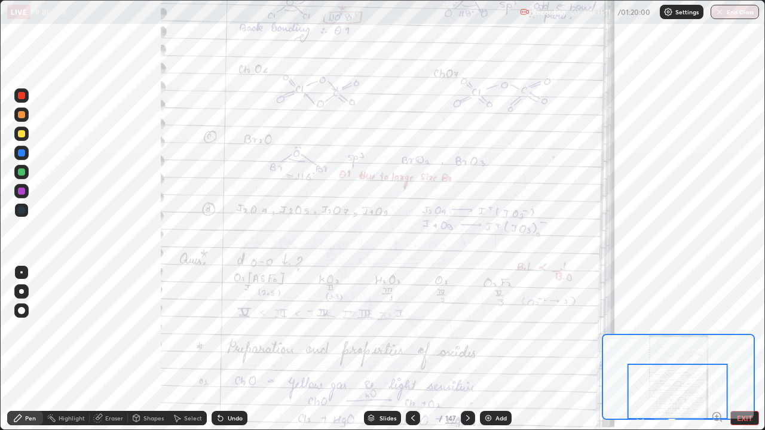
click at [659, 335] on div at bounding box center [678, 377] width 153 height 86
click at [666, 335] on div at bounding box center [678, 377] width 153 height 86
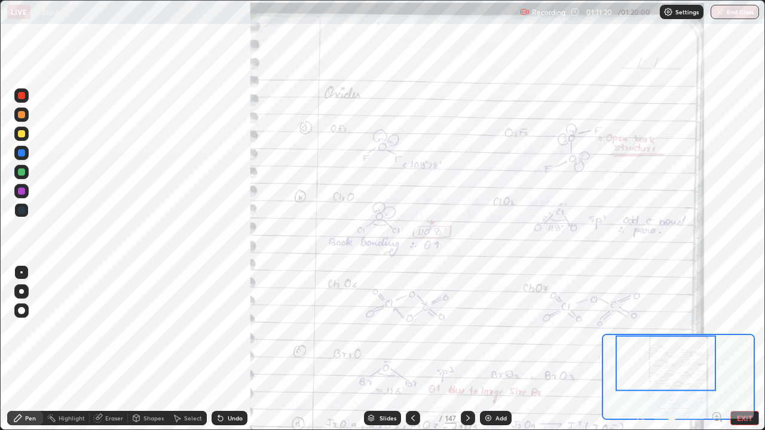
click at [706, 349] on div at bounding box center [665, 363] width 100 height 56
click at [710, 349] on div at bounding box center [665, 363] width 100 height 56
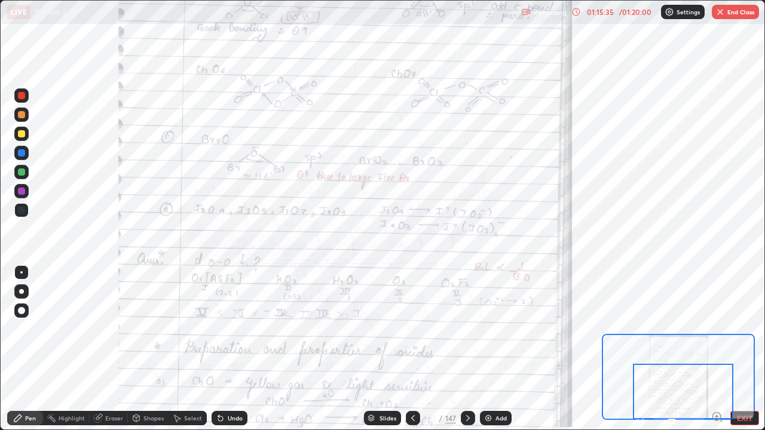
click at [730, 17] on button "End Class" at bounding box center [735, 12] width 47 height 14
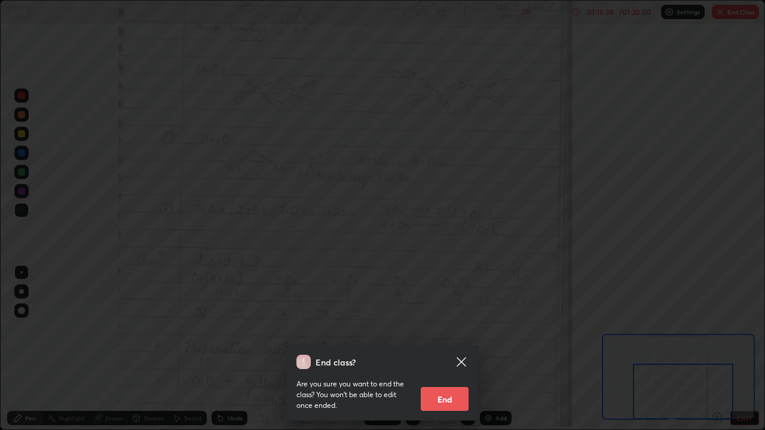
click at [442, 349] on button "End" at bounding box center [445, 399] width 48 height 24
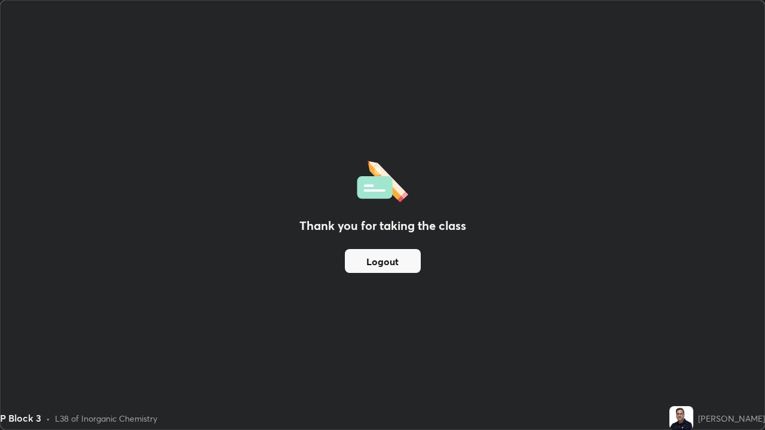
click at [404, 262] on button "Logout" at bounding box center [383, 261] width 76 height 24
click at [403, 262] on button "Logout" at bounding box center [383, 261] width 76 height 24
